Goal: Transaction & Acquisition: Download file/media

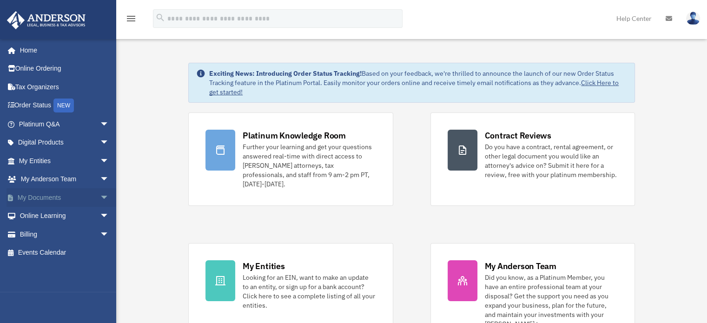
click at [80, 200] on link "My Documents arrow_drop_down" at bounding box center [65, 197] width 117 height 19
click at [100, 199] on span "arrow_drop_down" at bounding box center [109, 197] width 19 height 19
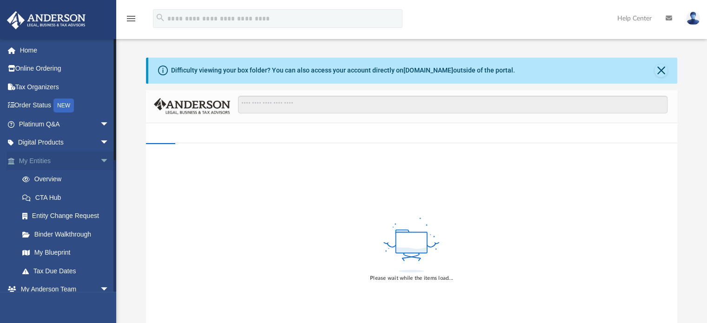
click at [100, 160] on span "arrow_drop_down" at bounding box center [109, 161] width 19 height 19
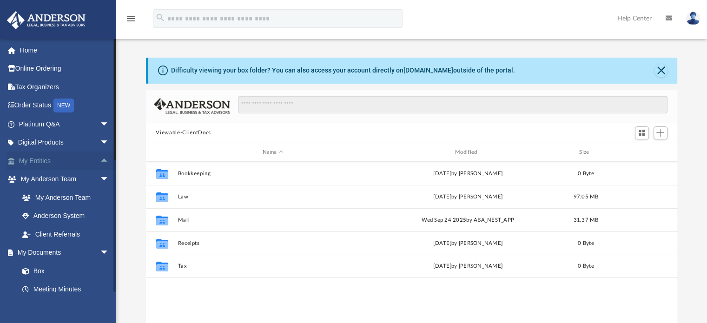
scroll to position [204, 525]
click at [38, 269] on link "Box" at bounding box center [68, 271] width 110 height 19
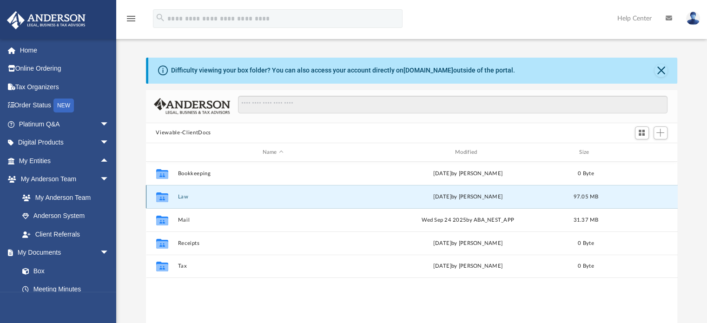
click at [184, 197] on button "Law" at bounding box center [273, 197] width 191 height 6
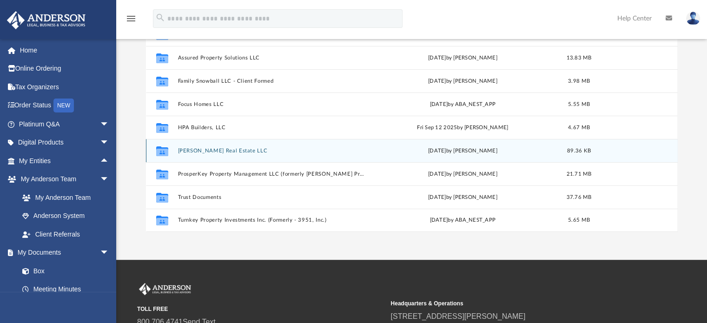
scroll to position [124, 0]
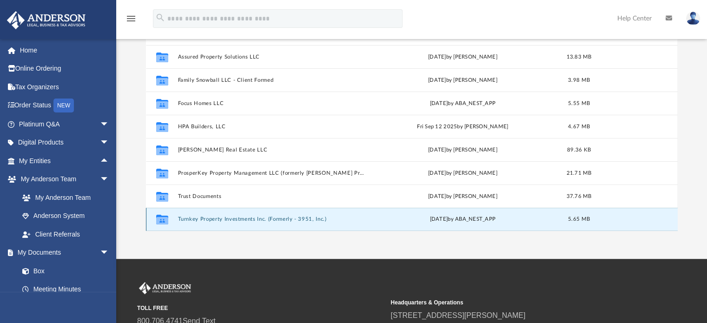
click at [247, 220] on button "Turnkey Property Investments Inc. (Formerly - 3951, Inc.)" at bounding box center [271, 220] width 187 height 6
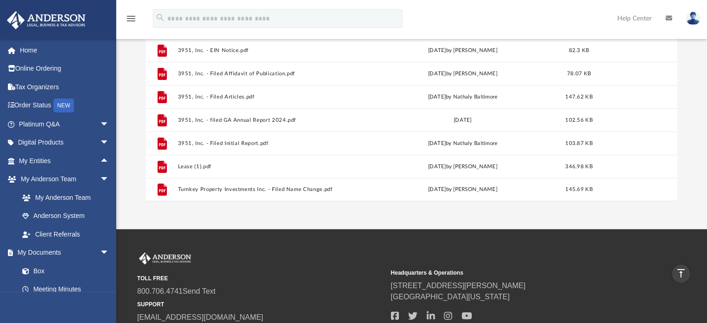
scroll to position [158, 0]
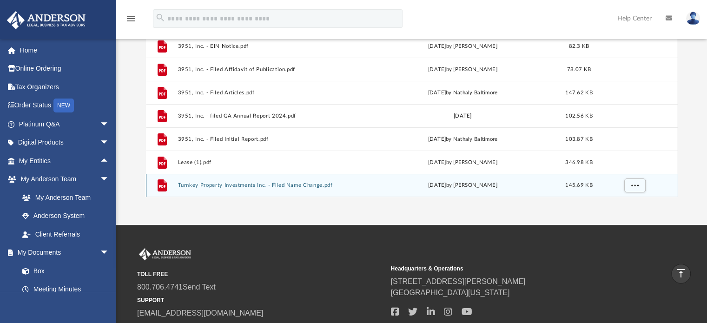
click at [292, 185] on button "Turnkey Property Investments Inc. - Filed Name Change.pdf" at bounding box center [271, 186] width 187 height 6
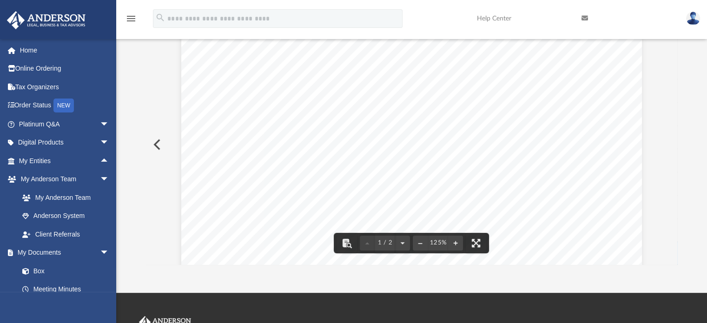
scroll to position [0, 0]
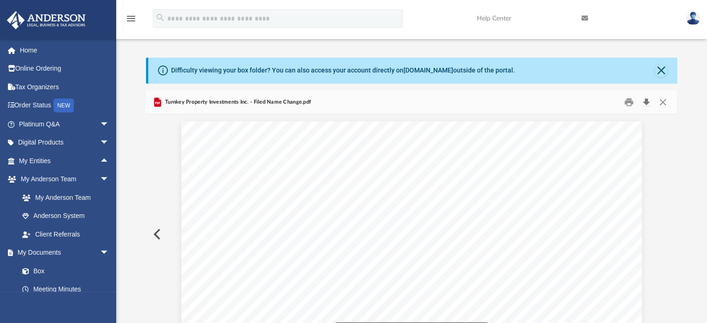
click at [649, 100] on button "Download" at bounding box center [647, 102] width 17 height 14
click at [667, 101] on button "Close" at bounding box center [663, 102] width 17 height 14
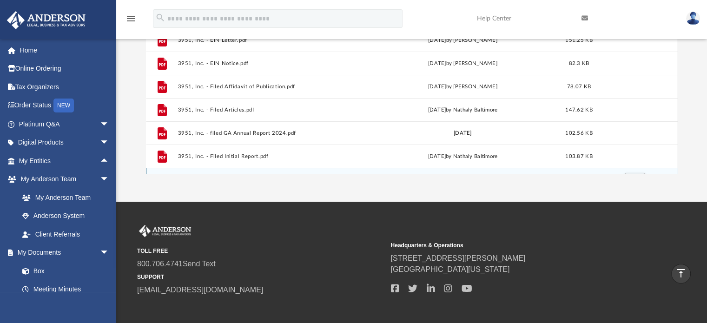
scroll to position [92, 0]
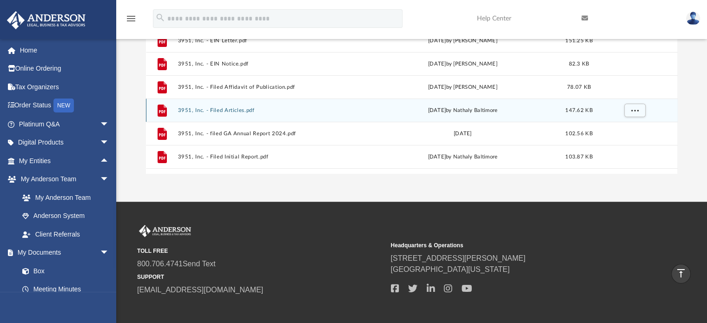
click at [233, 110] on button "3951, Inc. - Filed Articles.pdf" at bounding box center [271, 110] width 187 height 6
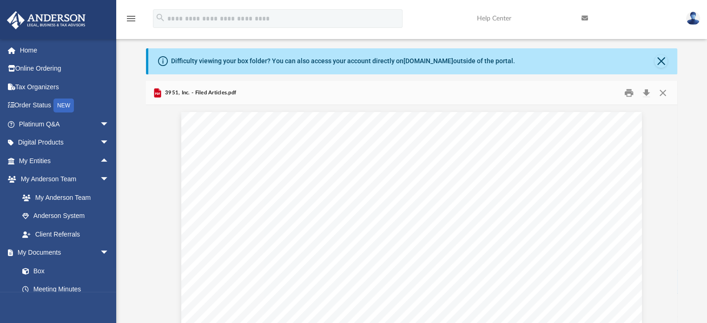
scroll to position [6, 0]
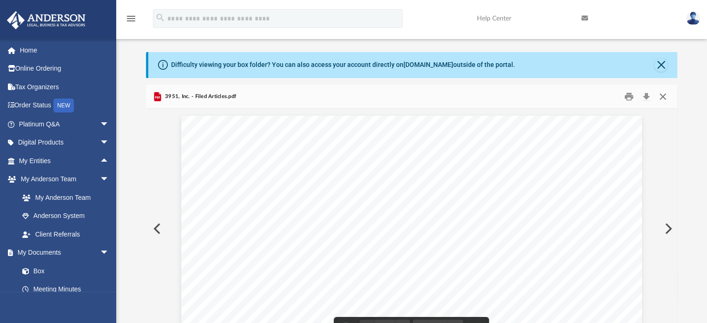
click at [663, 100] on button "Close" at bounding box center [663, 96] width 17 height 14
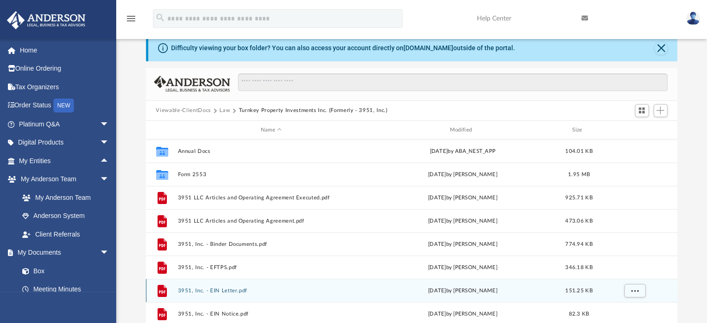
scroll to position [0, 0]
